Goal: Information Seeking & Learning: Learn about a topic

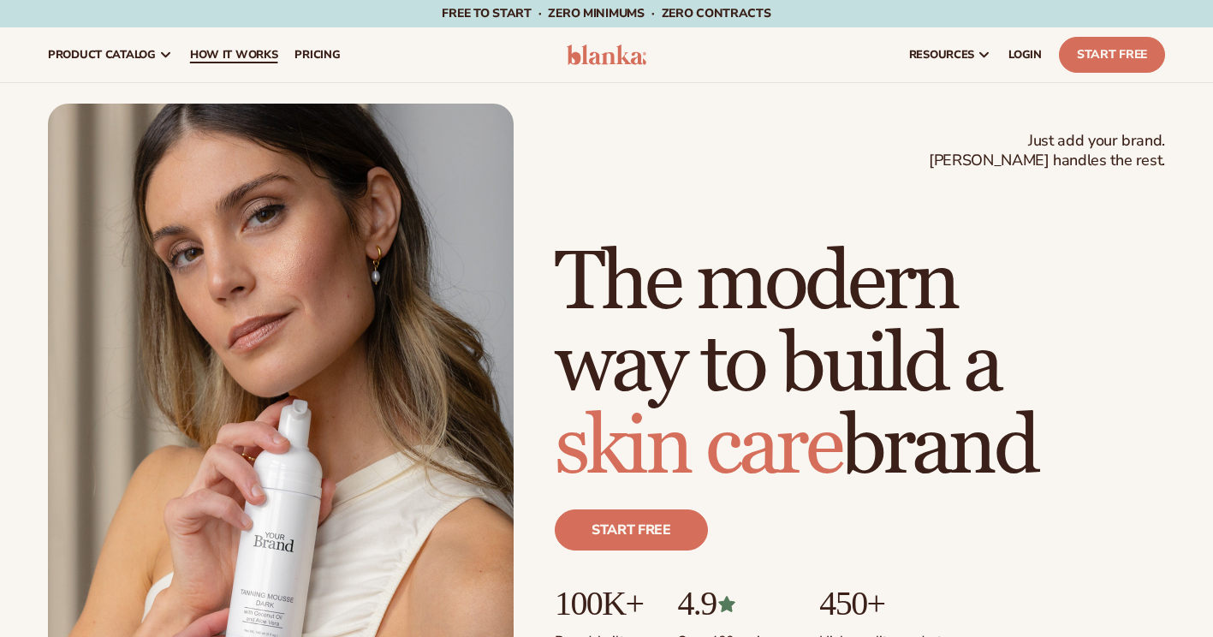
click at [241, 49] on span "How It Works" at bounding box center [234, 55] width 88 height 14
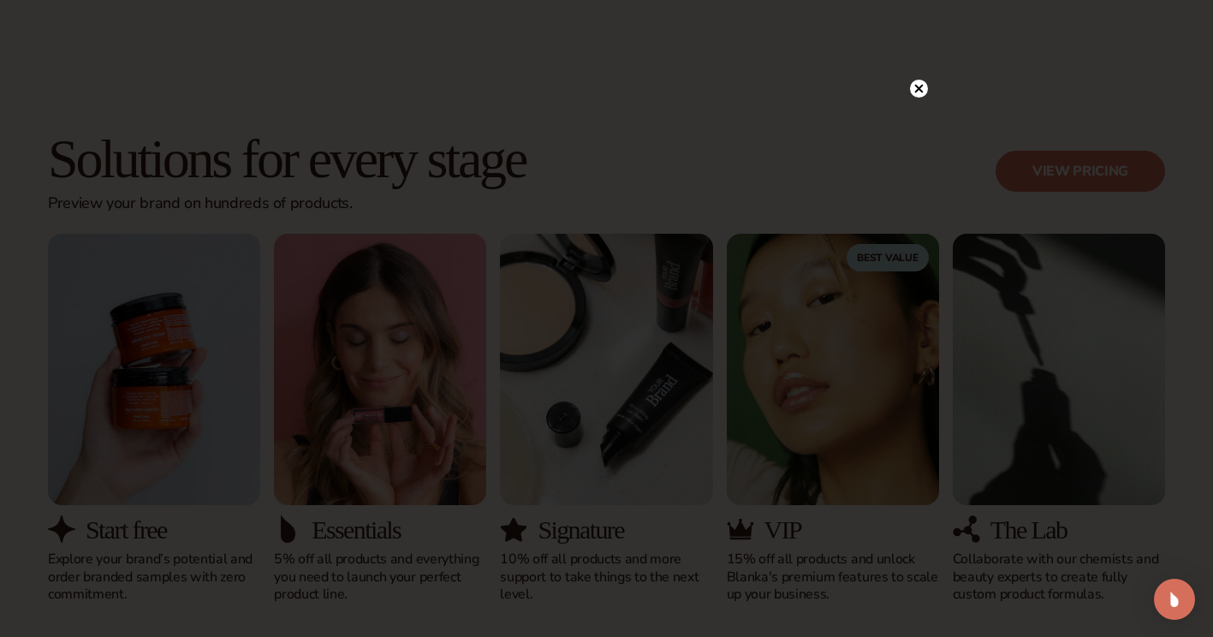
scroll to position [932, 0]
click at [910, 122] on circle at bounding box center [919, 124] width 18 height 18
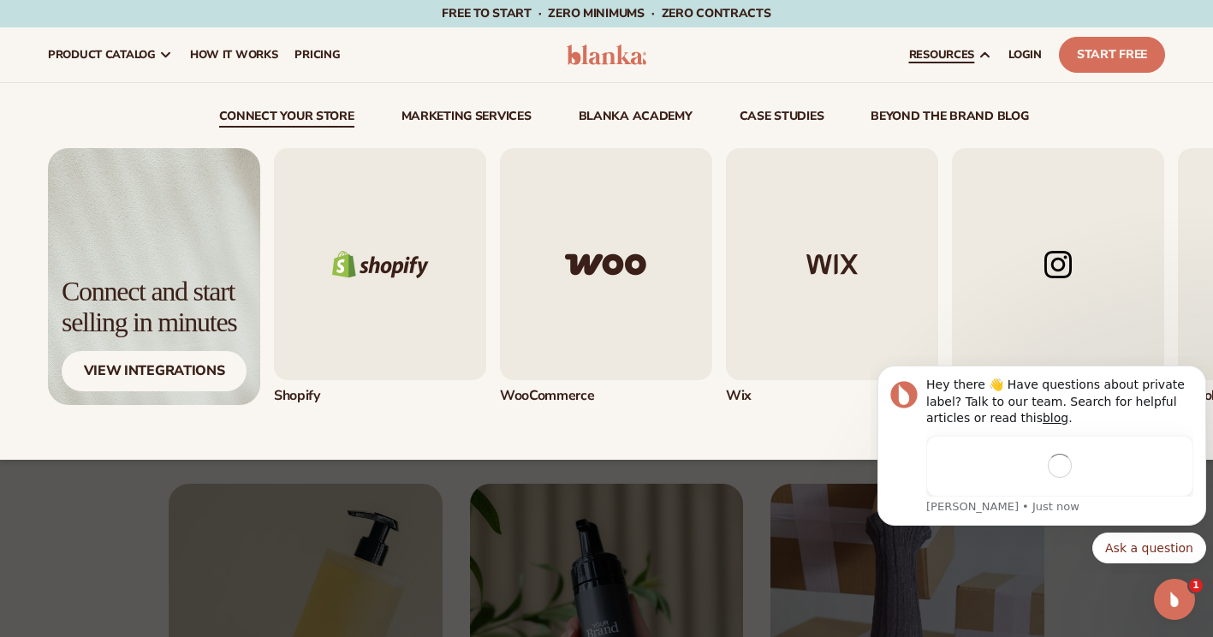
scroll to position [0, 0]
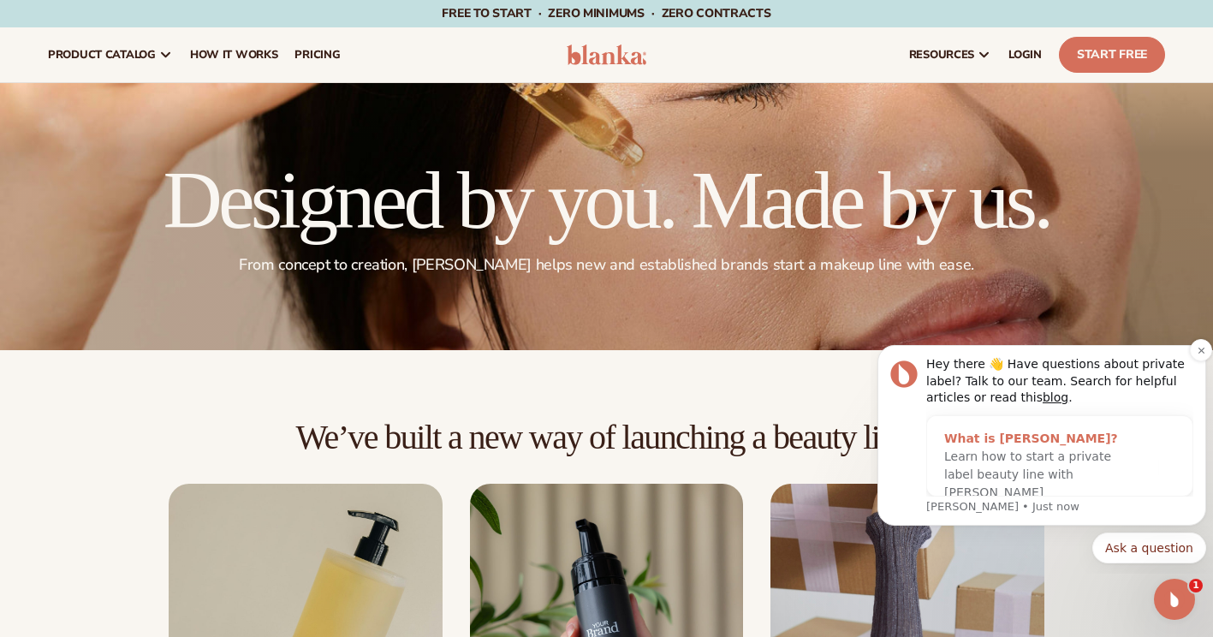
click at [1041, 470] on span "Learn how to start a private label beauty line with Blanka" at bounding box center [1027, 474] width 167 height 50
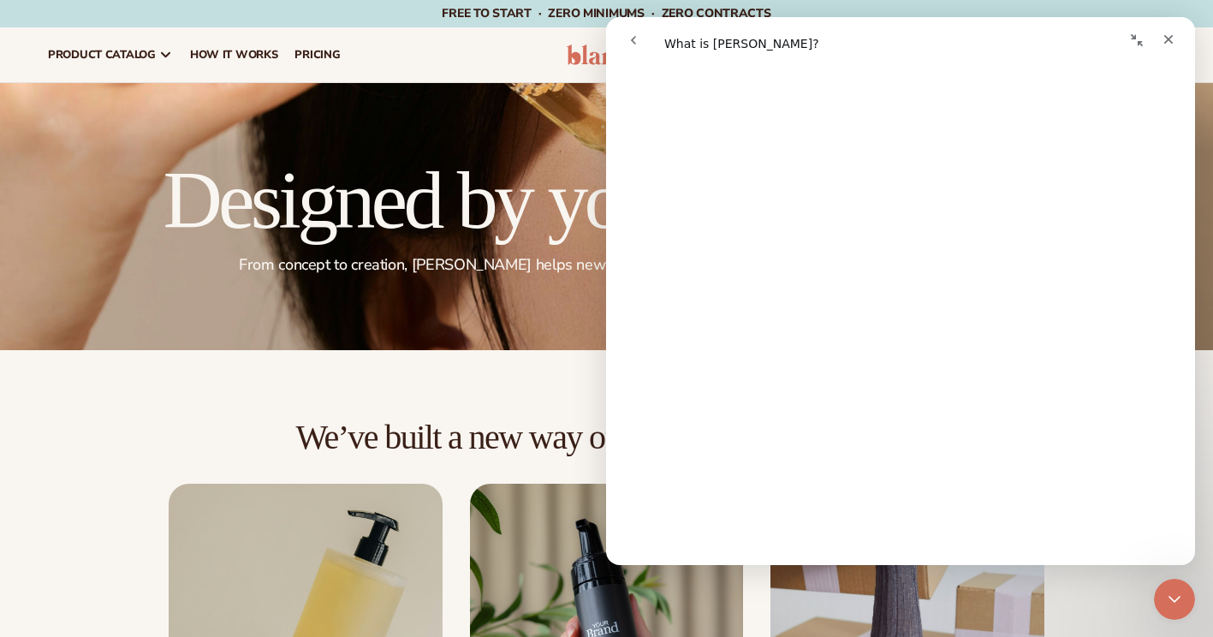
scroll to position [533, 0]
click at [1182, 35] on div "Close" at bounding box center [1168, 39] width 31 height 31
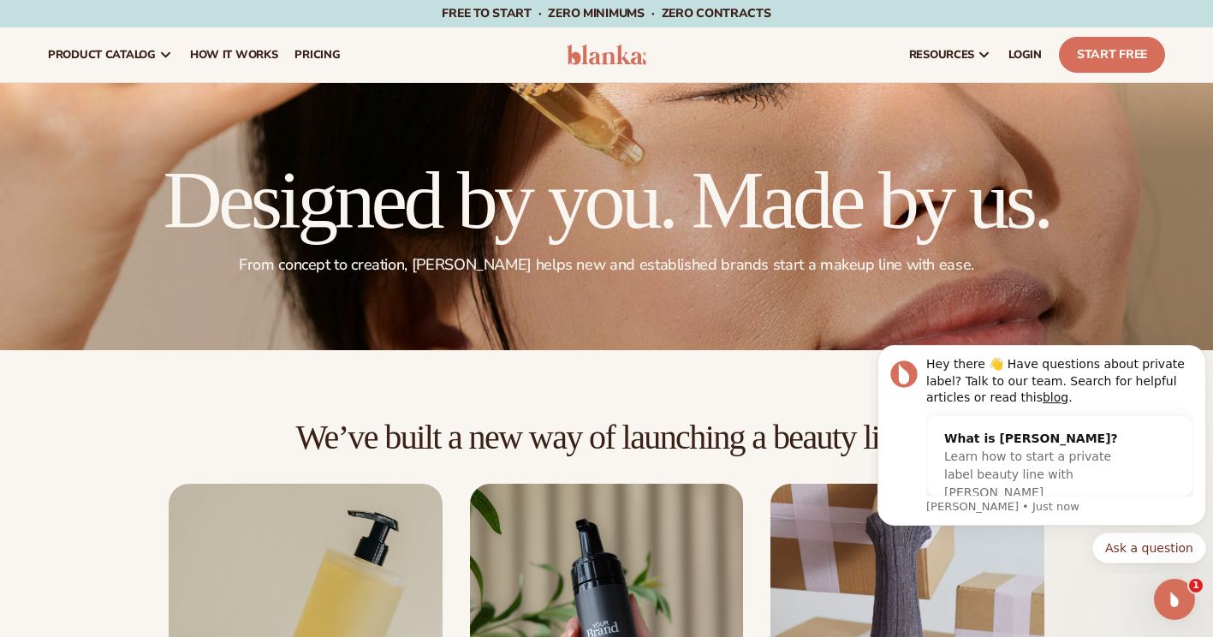
scroll to position [0, 0]
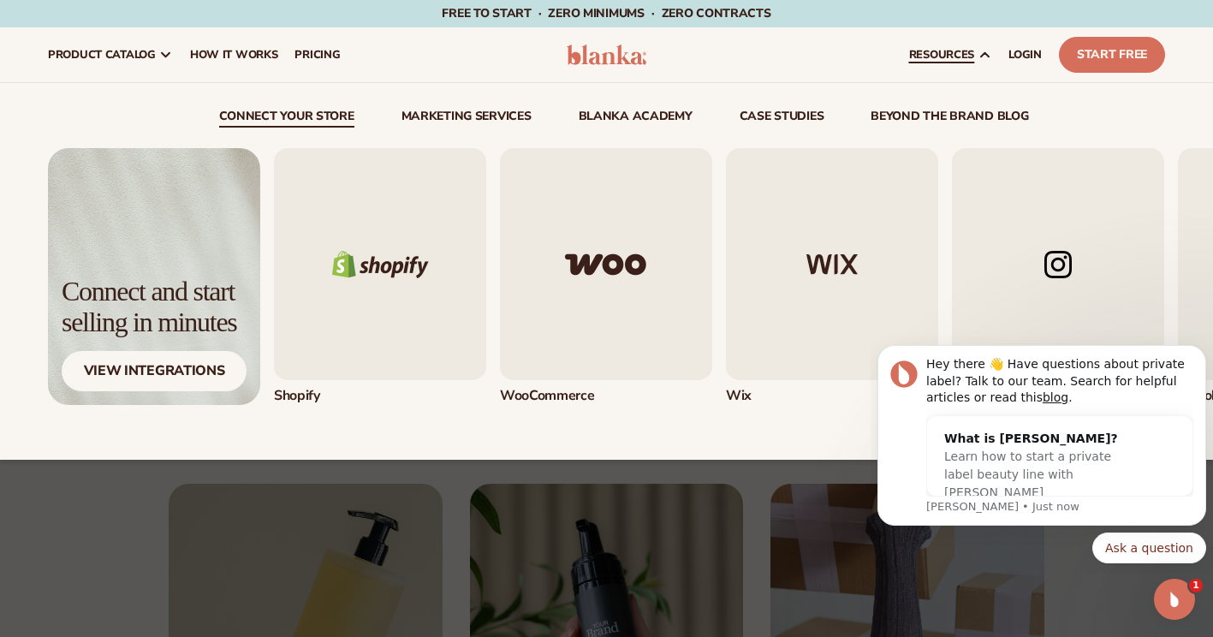
click at [919, 122] on link "beyond the brand blog" at bounding box center [950, 118] width 158 height 17
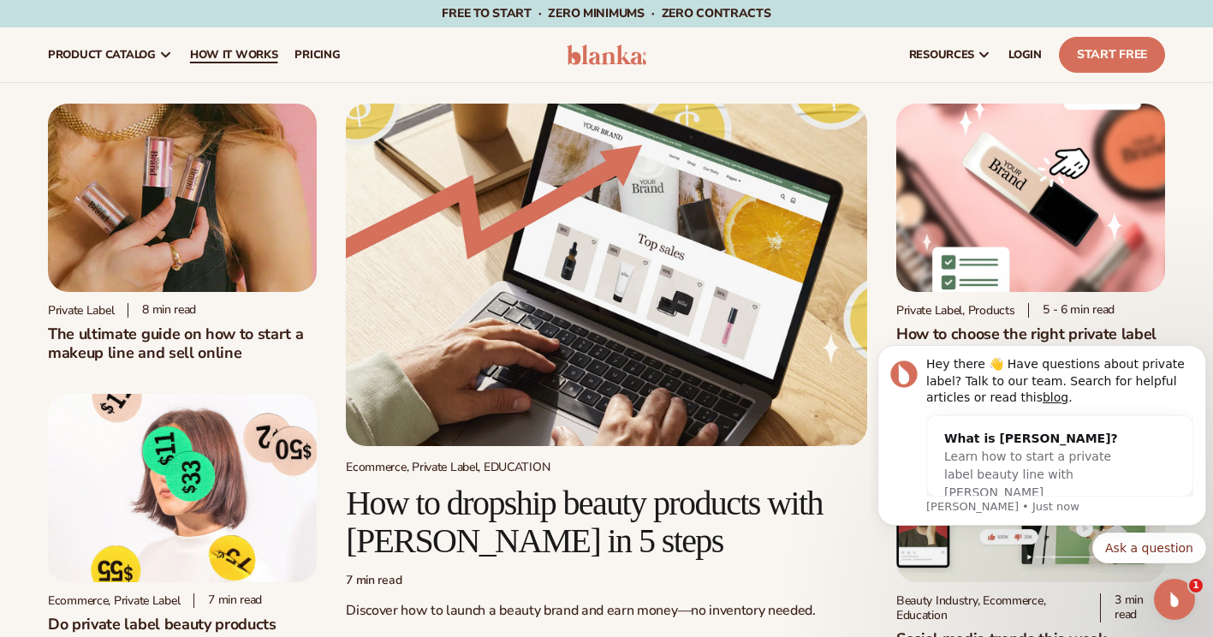
click at [256, 48] on span "How It Works" at bounding box center [234, 55] width 88 height 14
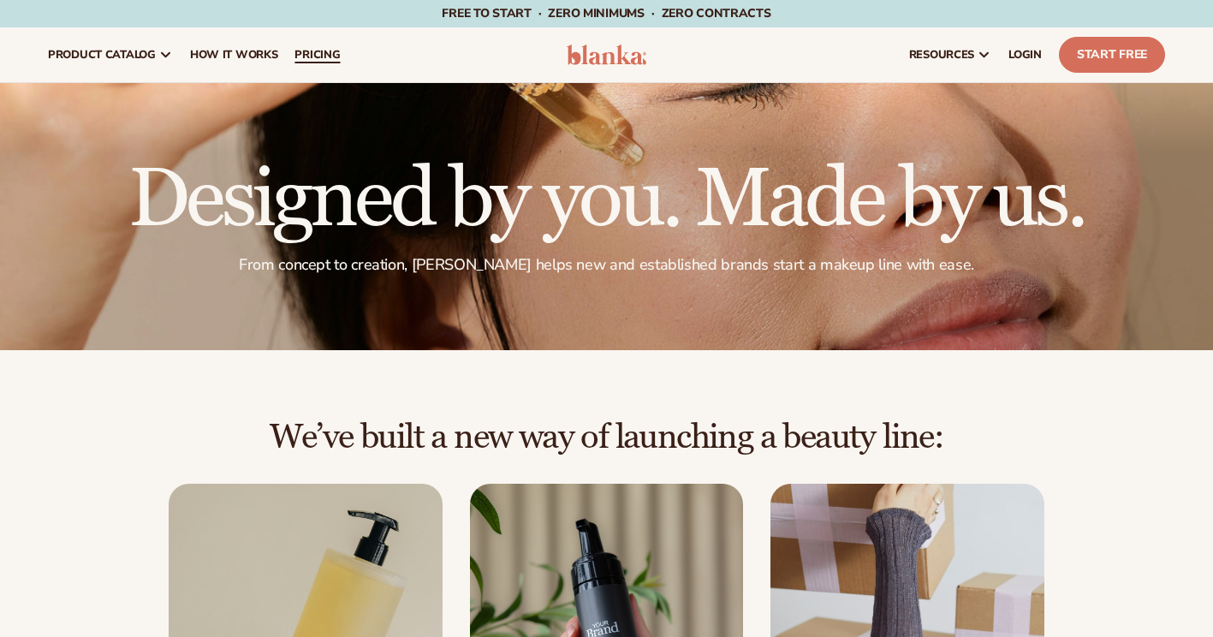
click at [301, 49] on span "pricing" at bounding box center [317, 55] width 45 height 14
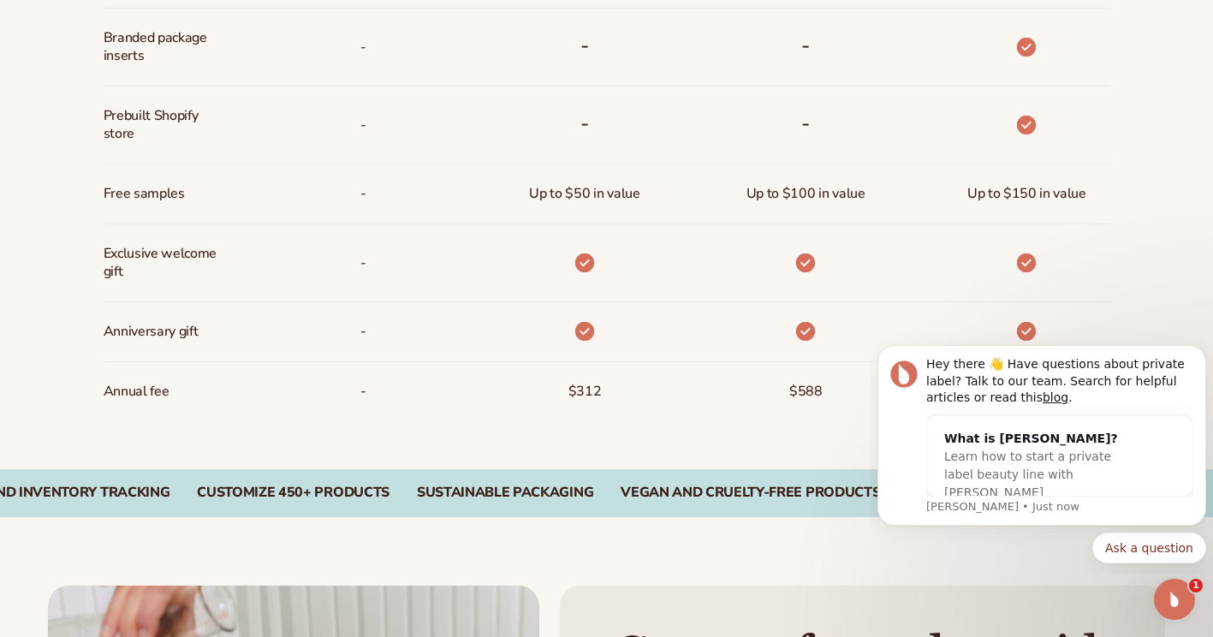
scroll to position [1314, 0]
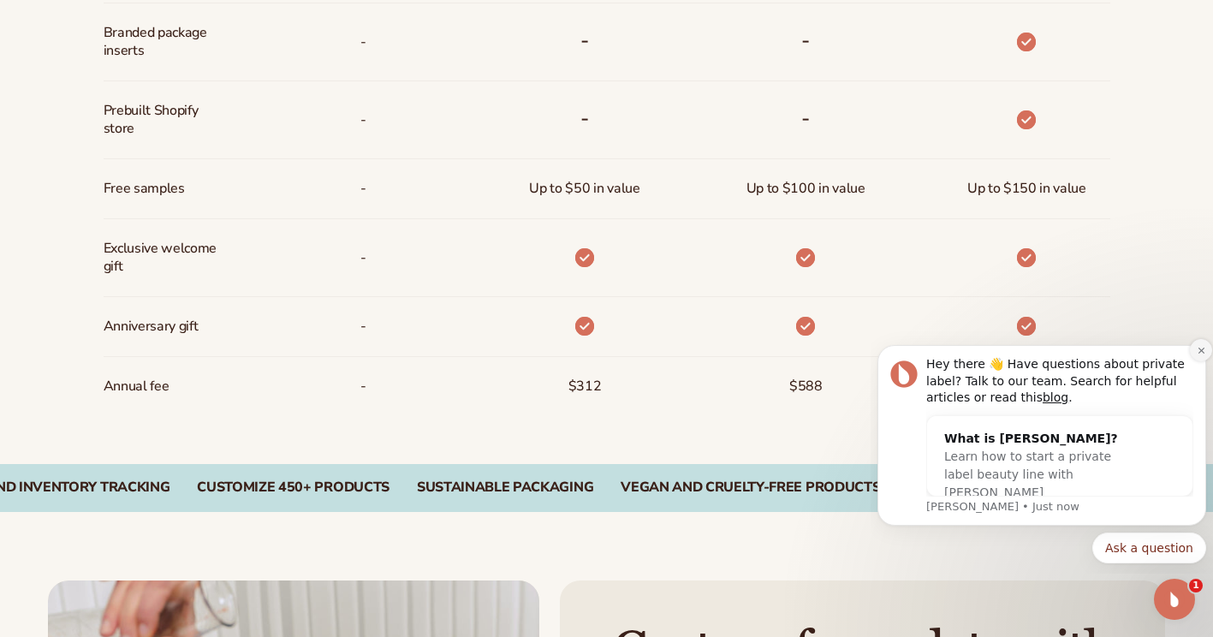
click at [1198, 354] on icon "Dismiss notification" at bounding box center [1201, 350] width 9 height 9
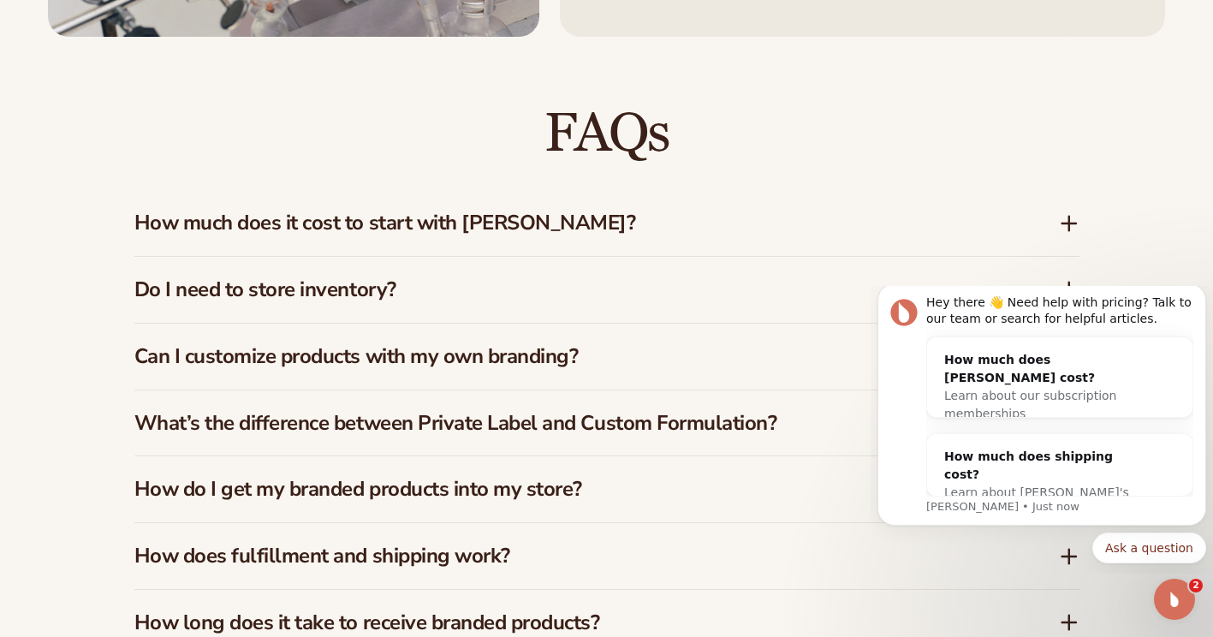
scroll to position [2404, 0]
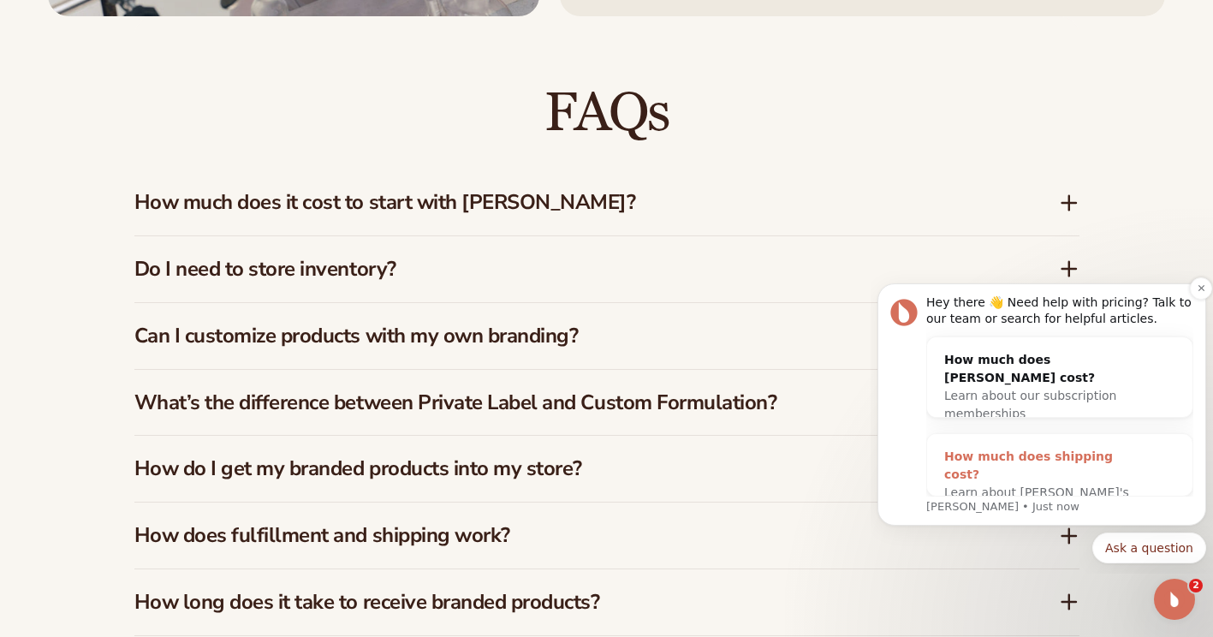
click at [1134, 484] on div "Learn about Blanka's shipping costs" at bounding box center [1042, 502] width 197 height 36
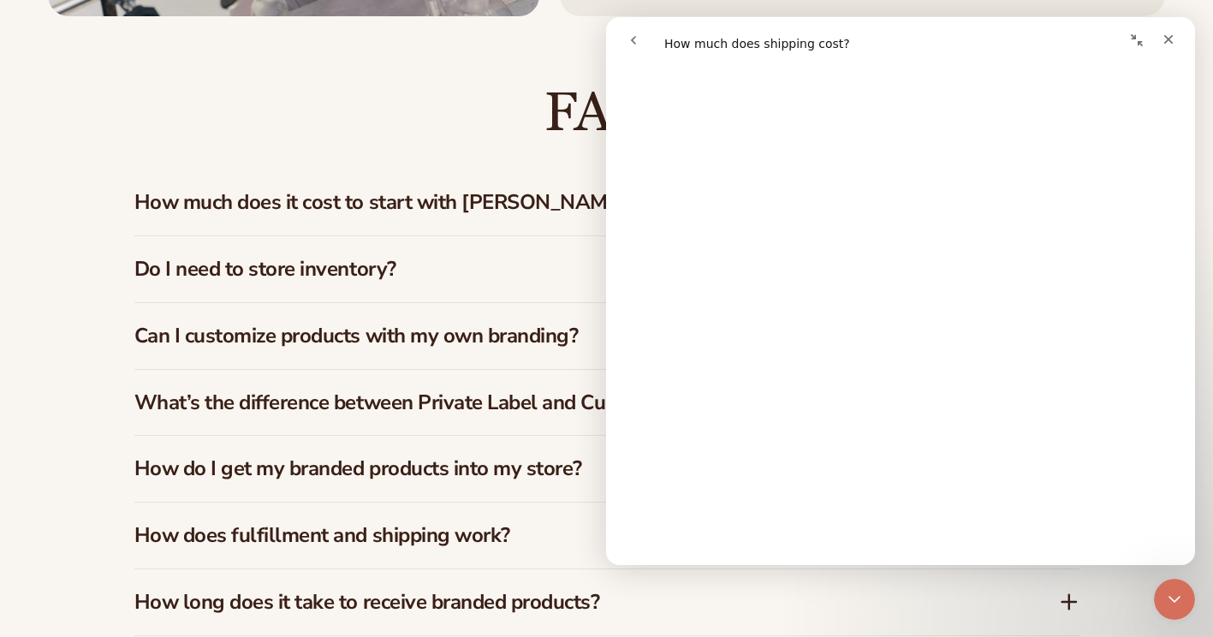
scroll to position [790, 0]
click at [1162, 42] on icon "Close" at bounding box center [1169, 40] width 14 height 14
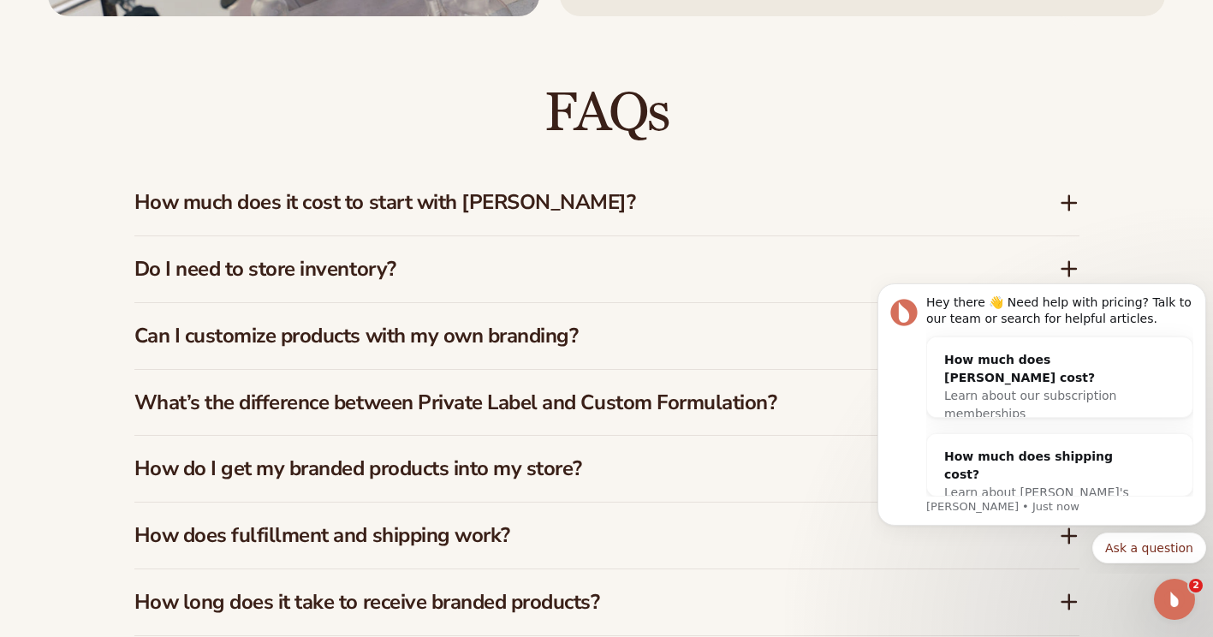
scroll to position [0, 0]
